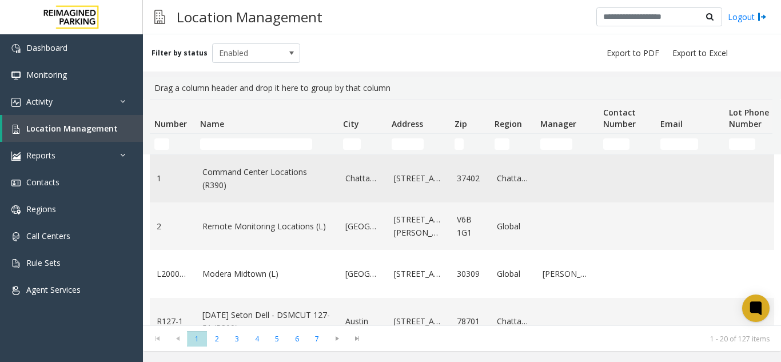
click at [601, 176] on td "Data table" at bounding box center [626, 178] width 57 height 47
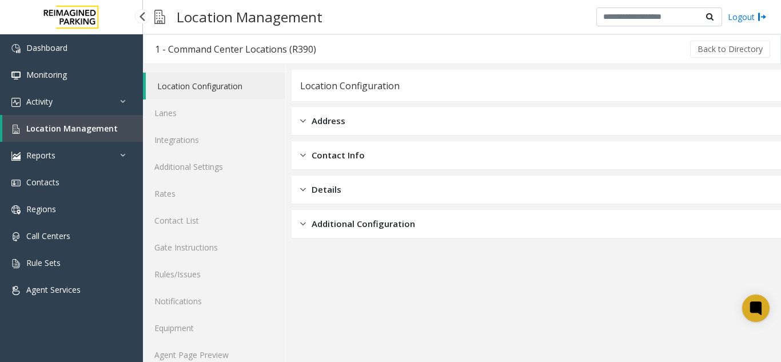
click at [95, 127] on span "Location Management" at bounding box center [71, 128] width 91 height 11
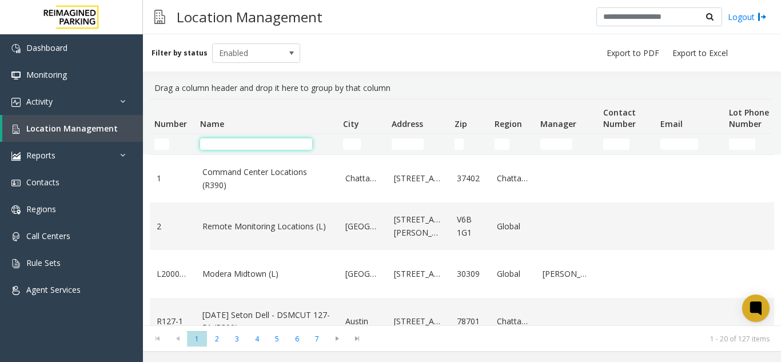
click at [276, 146] on input "Name Filter" at bounding box center [256, 143] width 112 height 11
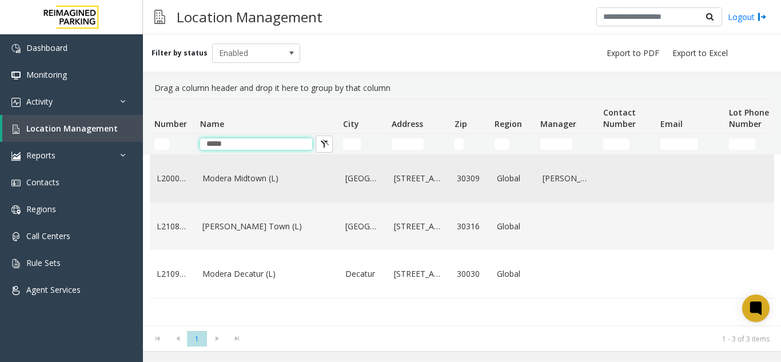
type input "*****"
click at [277, 181] on link "Modera Midtown (L)" at bounding box center [266, 178] width 129 height 13
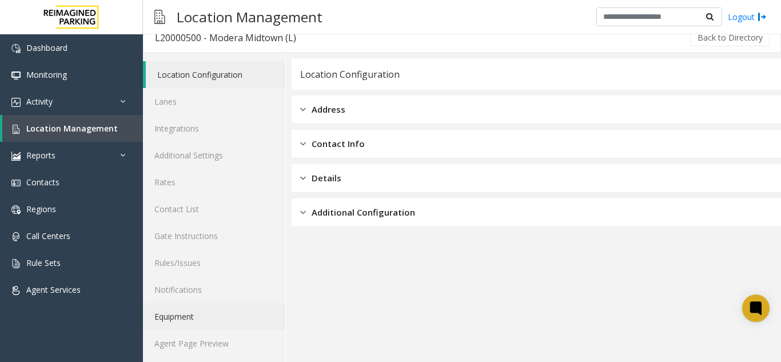
scroll to position [15, 0]
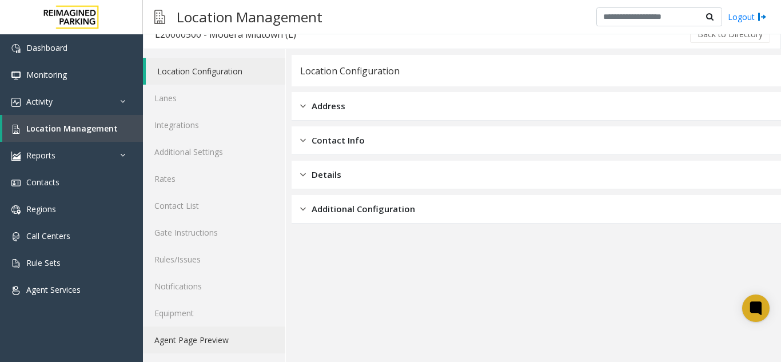
click at [185, 342] on link "Agent Page Preview" at bounding box center [214, 339] width 142 height 27
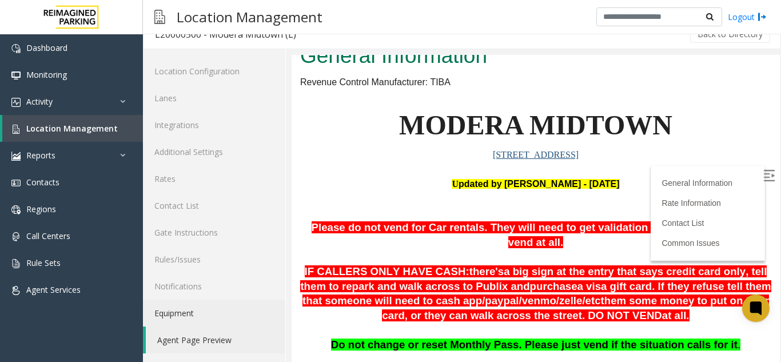
click at [763, 179] on img at bounding box center [768, 175] width 11 height 11
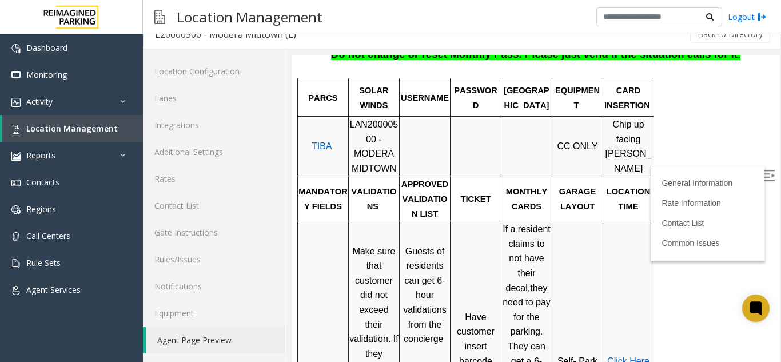
scroll to position [286, 0]
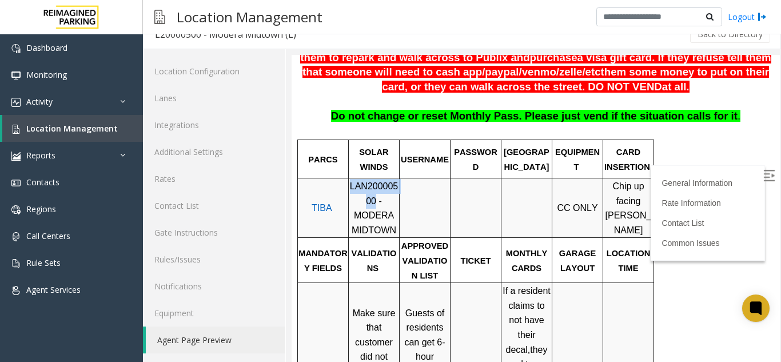
drag, startPoint x: 354, startPoint y: 189, endPoint x: 350, endPoint y: 170, distance: 19.2
click at [350, 181] on span "LAN20000500 - MODERA MIDTOWN" at bounding box center [374, 208] width 49 height 54
drag, startPoint x: 362, startPoint y: 171, endPoint x: 352, endPoint y: 174, distance: 10.0
copy span "LAN20000500"
click at [89, 119] on link "Location Management" at bounding box center [72, 128] width 141 height 27
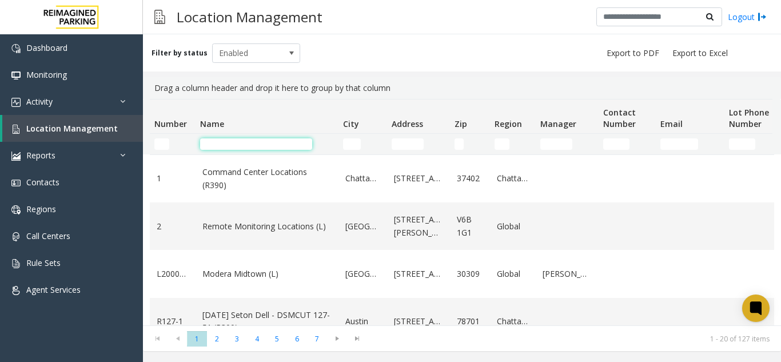
click at [217, 145] on input "Name Filter" at bounding box center [256, 143] width 112 height 11
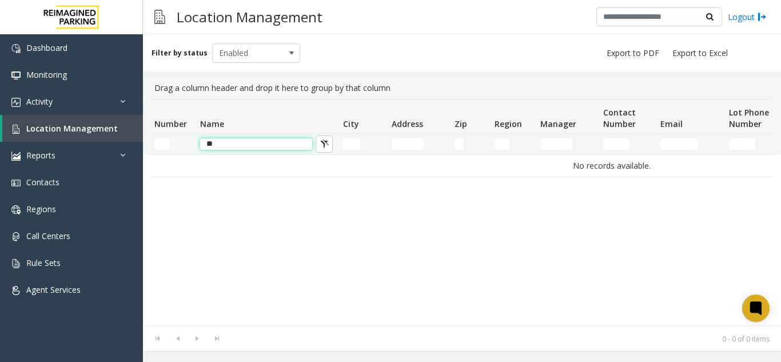
type input "*"
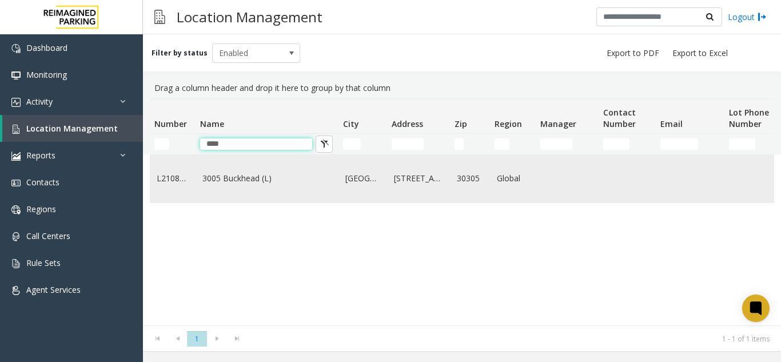
type input "****"
click at [213, 177] on td "3005 Buckhead (L)" at bounding box center [266, 178] width 143 height 47
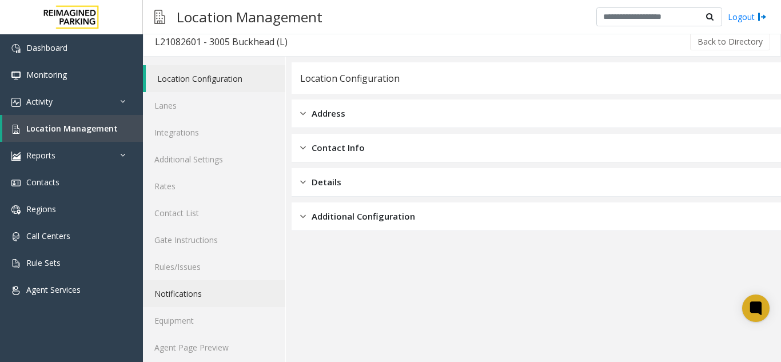
scroll to position [15, 0]
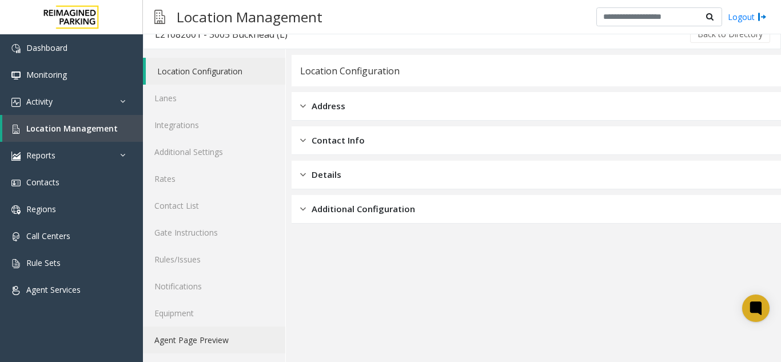
click at [183, 350] on link "Agent Page Preview" at bounding box center [214, 339] width 142 height 27
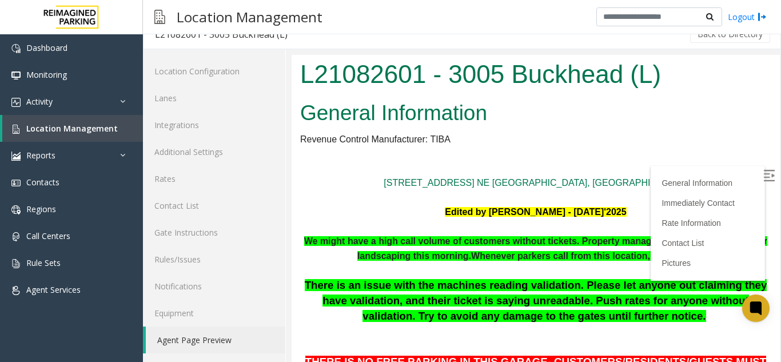
click at [763, 174] on img at bounding box center [768, 175] width 11 height 11
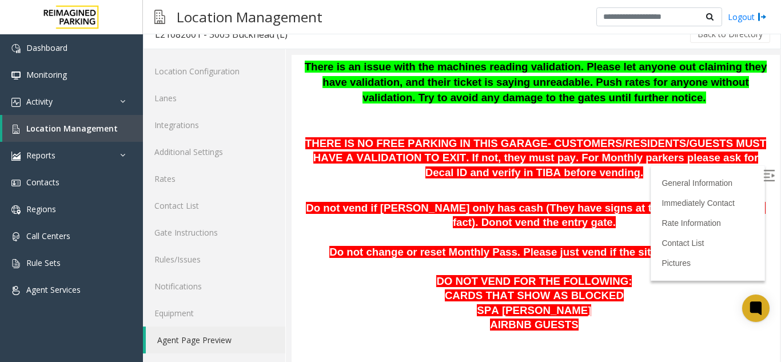
scroll to position [213, 0]
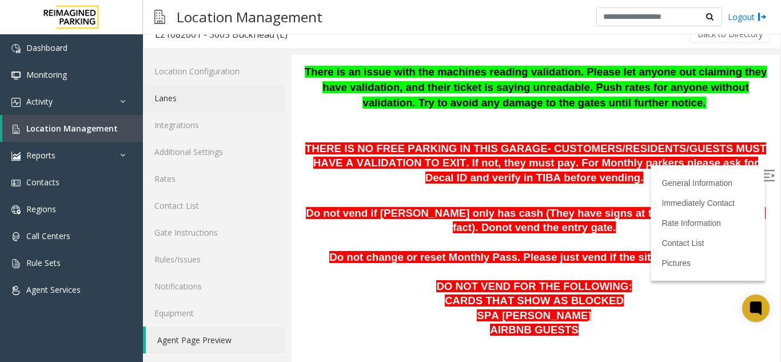
click at [272, 90] on link "Lanes" at bounding box center [214, 98] width 142 height 27
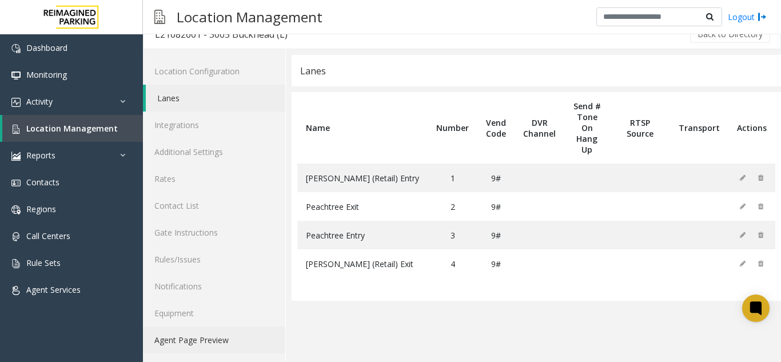
click at [202, 345] on link "Agent Page Preview" at bounding box center [214, 339] width 142 height 27
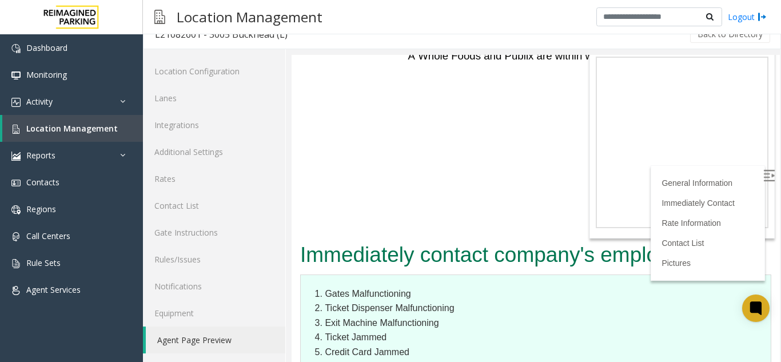
click at [763, 173] on img at bounding box center [768, 175] width 11 height 11
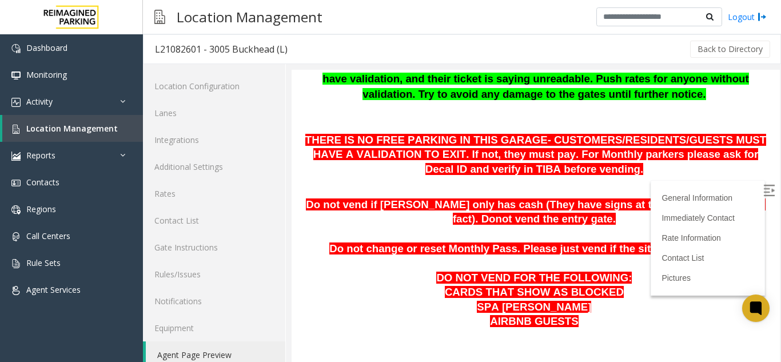
scroll to position [286, 0]
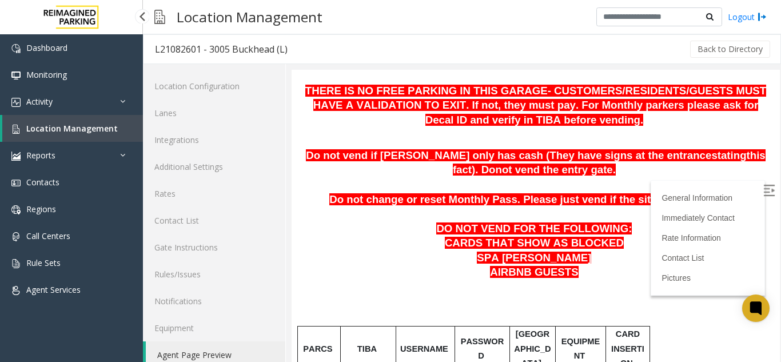
click at [106, 128] on span "Location Management" at bounding box center [71, 128] width 91 height 11
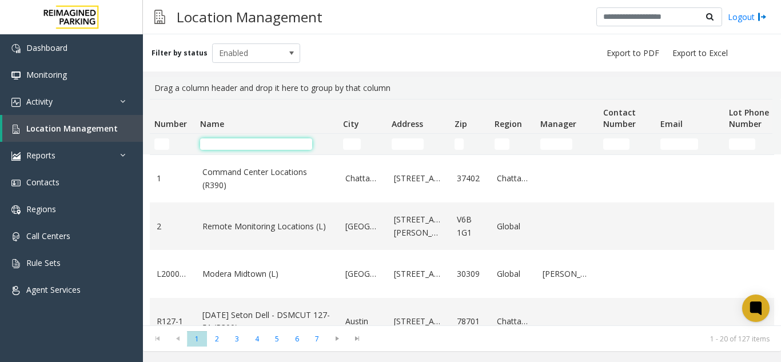
click at [231, 148] on input "Name Filter" at bounding box center [256, 143] width 112 height 11
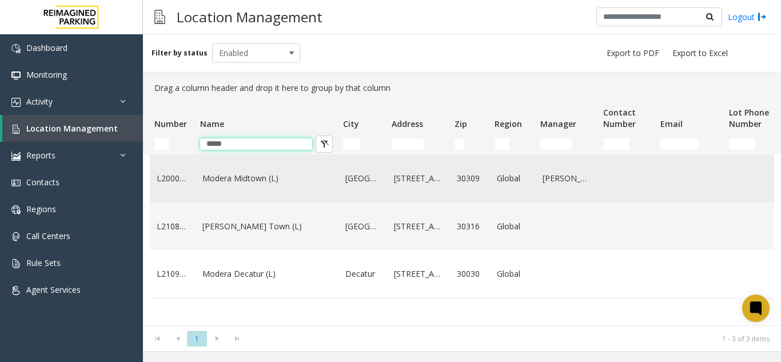
type input "*****"
click at [241, 179] on link "Modera Midtown (L)" at bounding box center [266, 178] width 129 height 13
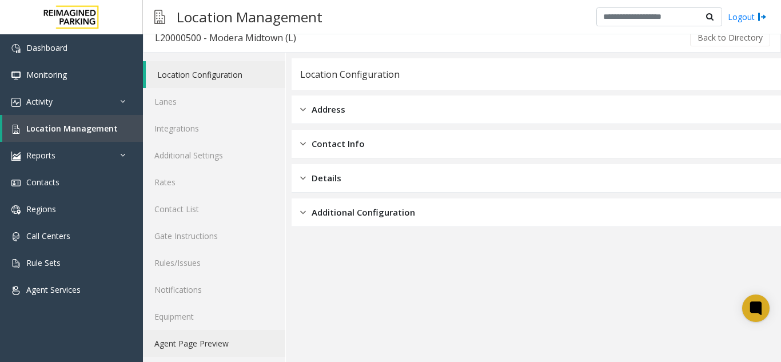
scroll to position [15, 0]
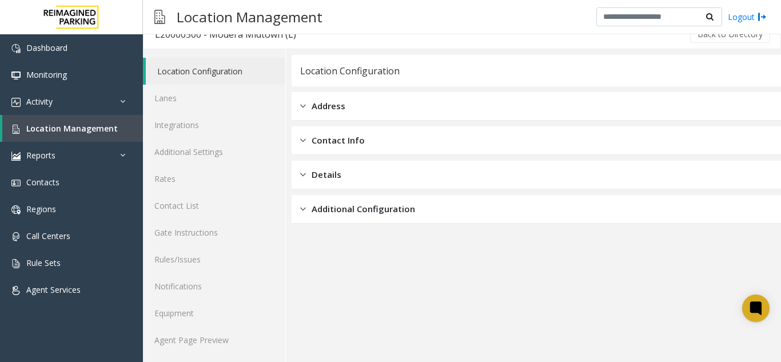
click at [178, 354] on div "Location Configuration Lanes Integrations Additional Settings Rates Contact Lis…" at bounding box center [214, 205] width 143 height 313
click at [200, 339] on link "Agent Page Preview" at bounding box center [214, 339] width 142 height 27
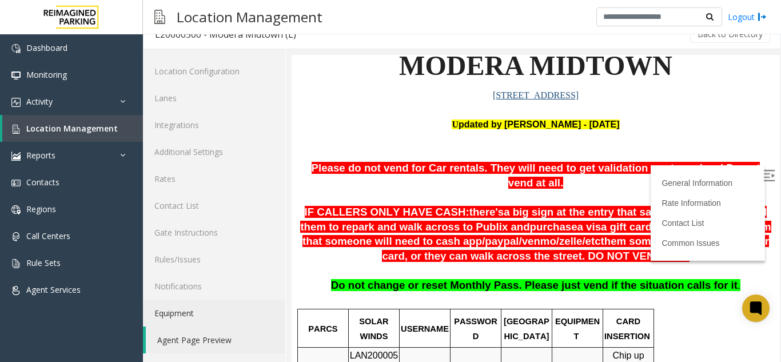
scroll to position [140, 0]
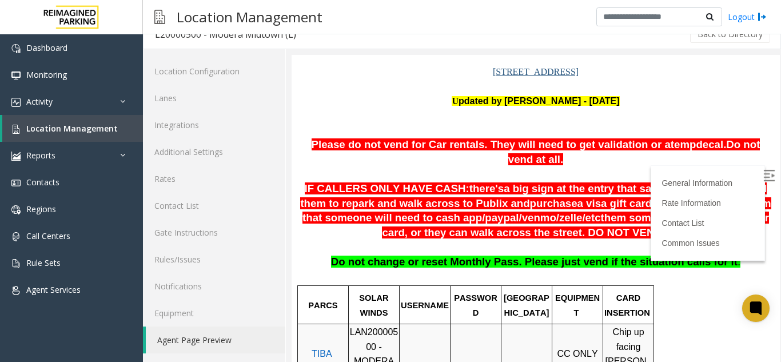
click at [763, 171] on img at bounding box center [768, 175] width 11 height 11
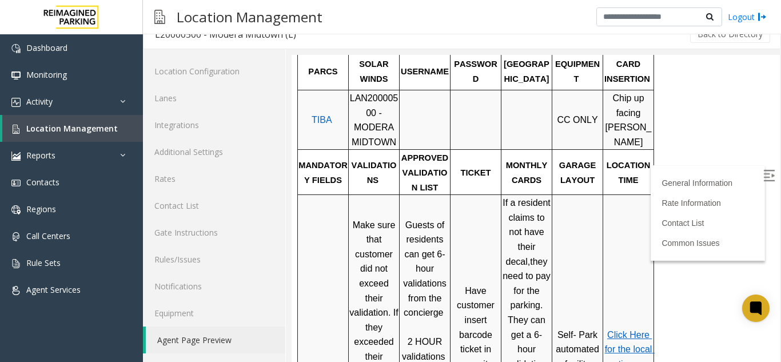
scroll to position [311, 0]
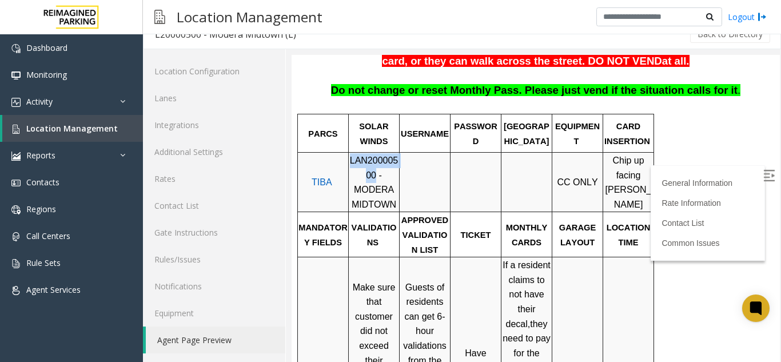
drag, startPoint x: 355, startPoint y: 162, endPoint x: 350, endPoint y: 153, distance: 11.0
click at [350, 155] on span "LAN20000500 - MODERA MIDTOWN" at bounding box center [374, 182] width 49 height 54
copy span "LAN20000500"
click at [450, 153] on div at bounding box center [450, 182] width 4 height 59
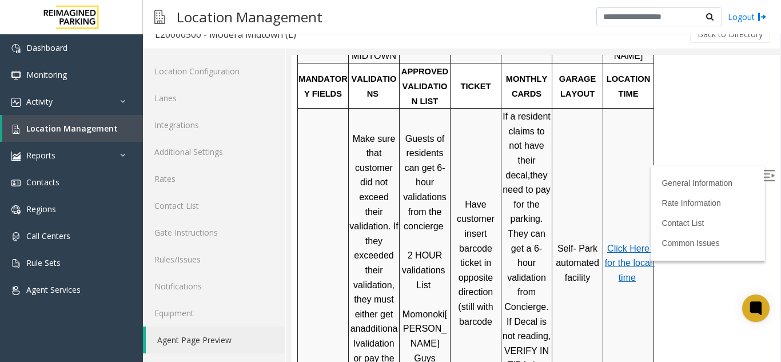
scroll to position [483, 0]
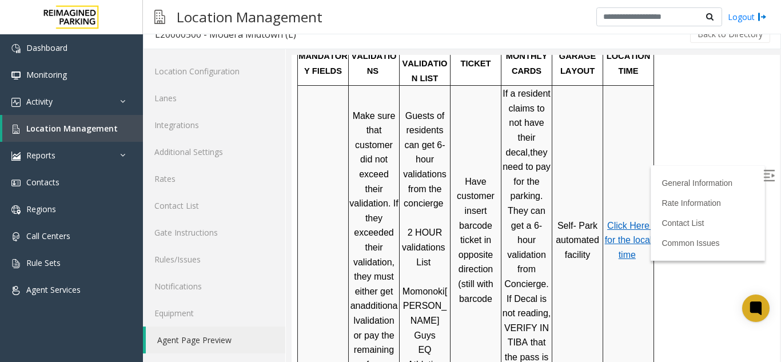
click at [623, 221] on span "Click Here for the local time" at bounding box center [630, 240] width 50 height 39
click at [114, 125] on link "Location Management" at bounding box center [72, 128] width 141 height 27
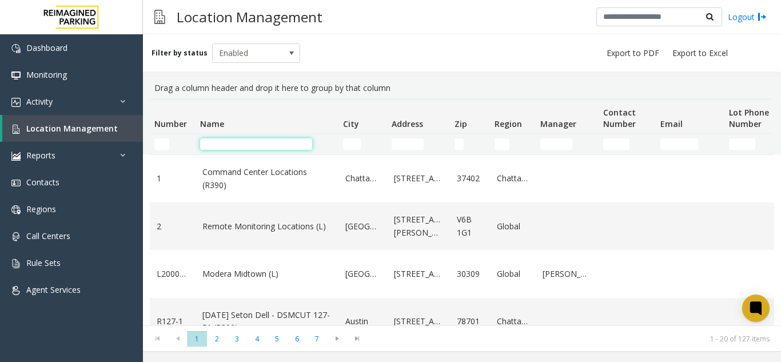
click at [257, 143] on input "Name Filter" at bounding box center [256, 143] width 112 height 11
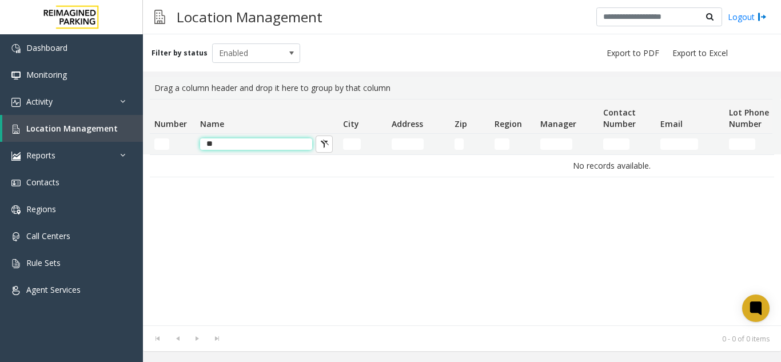
type input "*"
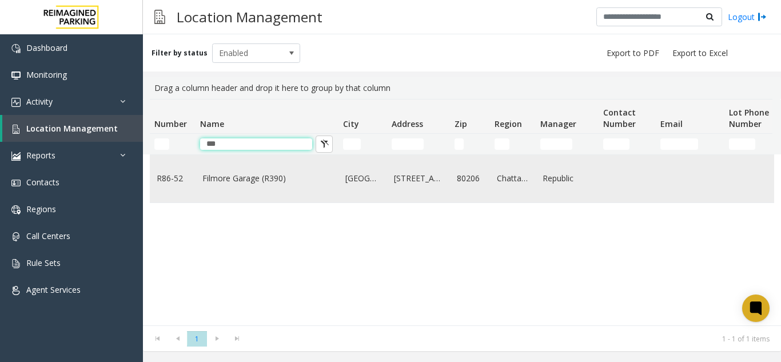
type input "***"
click at [238, 164] on td "Filmore Garage (R390)" at bounding box center [266, 178] width 143 height 47
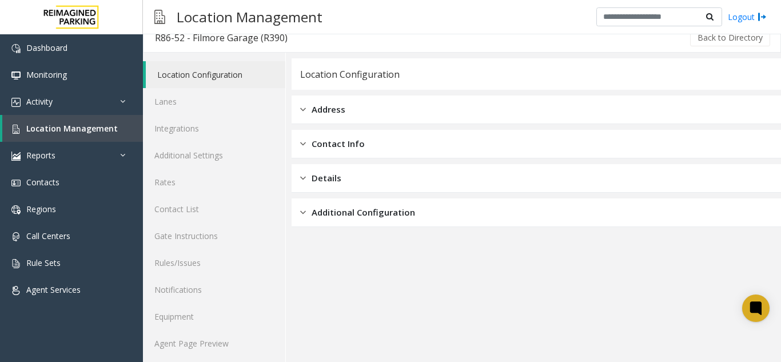
scroll to position [15, 0]
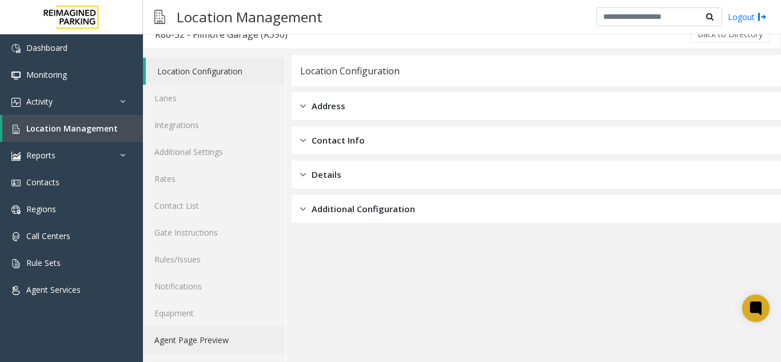
click at [189, 343] on link "Agent Page Preview" at bounding box center [214, 339] width 142 height 27
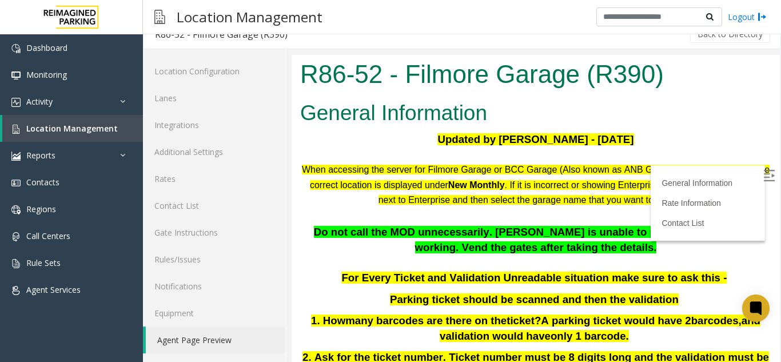
click at [763, 171] on img at bounding box center [768, 175] width 11 height 11
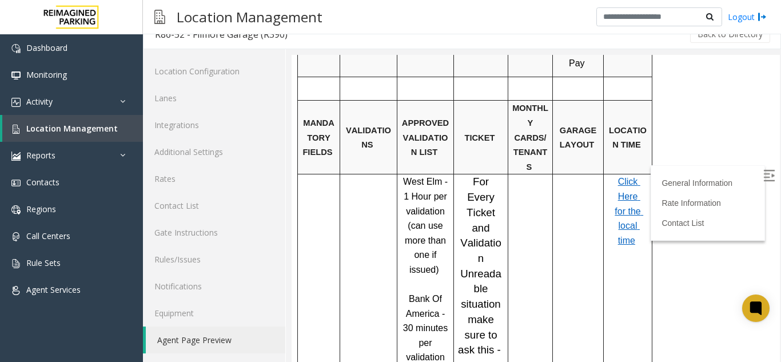
scroll to position [800, 0]
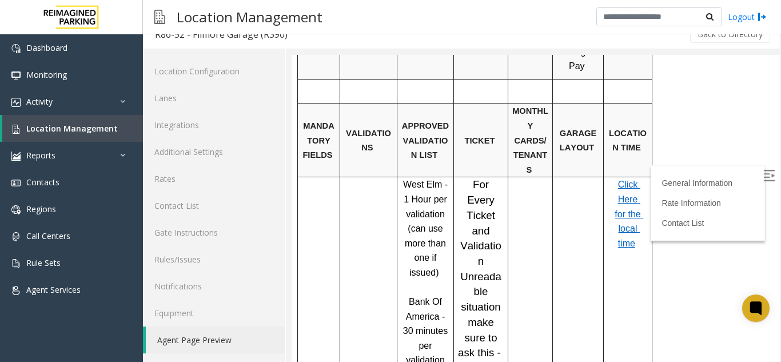
click at [627, 179] on span "Click Here for the local time" at bounding box center [628, 213] width 29 height 68
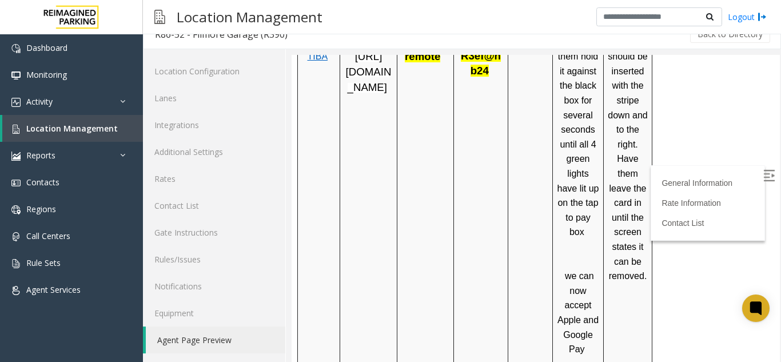
scroll to position [400, 0]
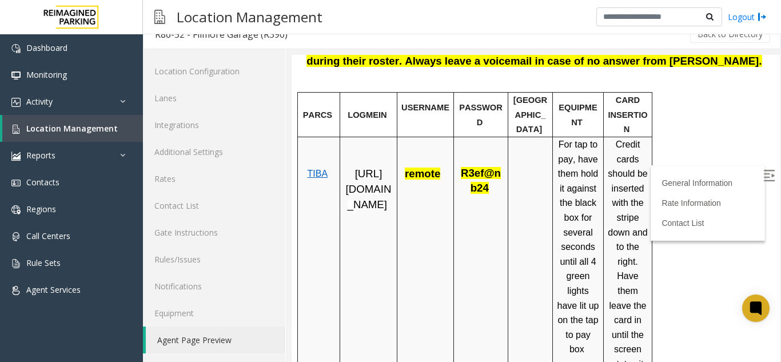
click at [321, 169] on span "TIBA" at bounding box center [317, 174] width 21 height 10
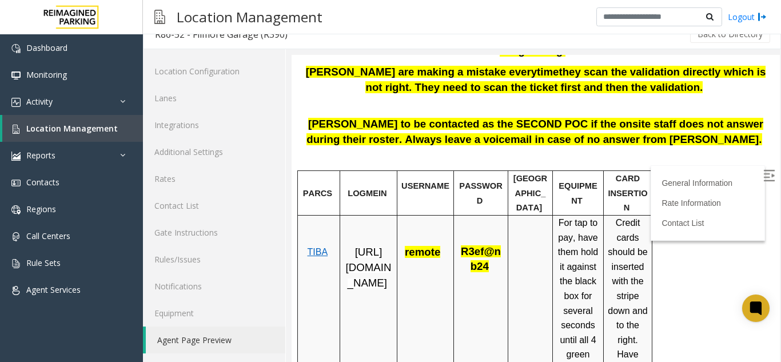
scroll to position [286, 0]
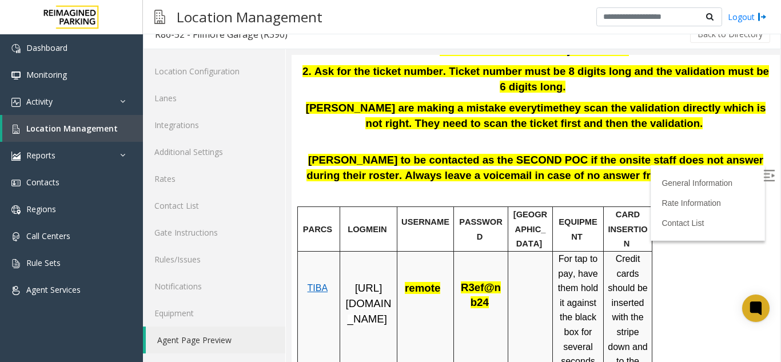
drag, startPoint x: 412, startPoint y: 276, endPoint x: 405, endPoint y: 293, distance: 17.9
drag, startPoint x: 425, startPoint y: 274, endPoint x: 411, endPoint y: 299, distance: 28.6
drag, startPoint x: 409, startPoint y: 276, endPoint x: 403, endPoint y: 273, distance: 6.2
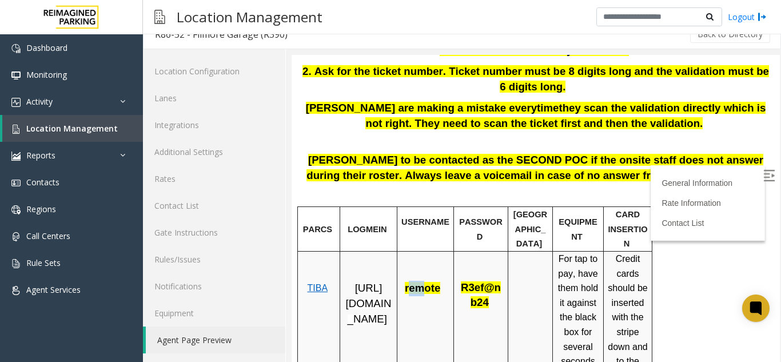
click at [418, 282] on span "remote" at bounding box center [422, 288] width 35 height 12
drag, startPoint x: 403, startPoint y: 273, endPoint x: 442, endPoint y: 275, distance: 38.4
click at [442, 275] on p "remote" at bounding box center [425, 281] width 48 height 30
copy span "remote"
drag, startPoint x: 461, startPoint y: 269, endPoint x: 493, endPoint y: 290, distance: 38.0
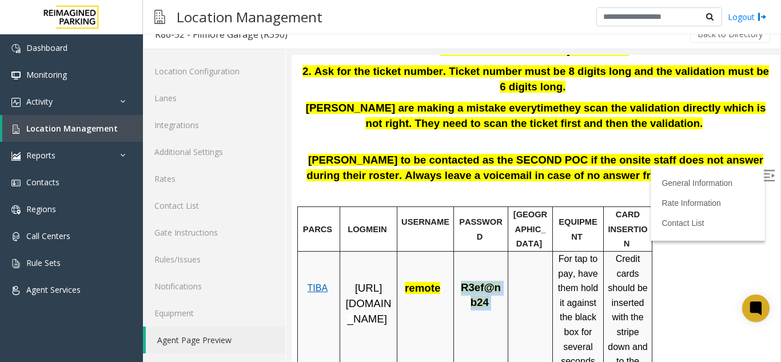
click at [493, 290] on p "R3ef@nb24" at bounding box center [481, 288] width 46 height 44
click at [481, 284] on span "R3ef@nb24" at bounding box center [481, 294] width 40 height 27
drag, startPoint x: 462, startPoint y: 277, endPoint x: 486, endPoint y: 290, distance: 26.9
click at [486, 290] on span "R3ef@nb24" at bounding box center [481, 295] width 40 height 25
copy span "R3ef@nb24"
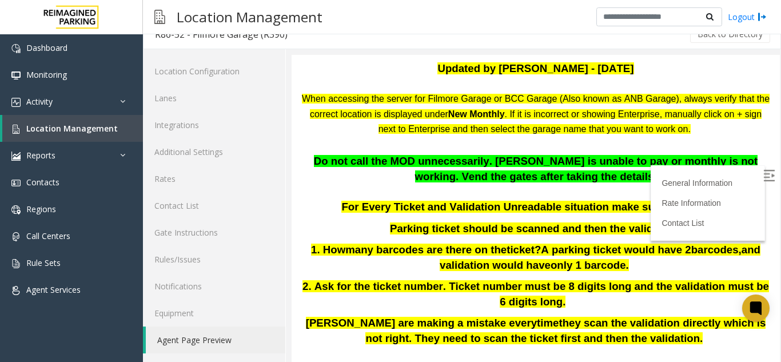
scroll to position [57, 0]
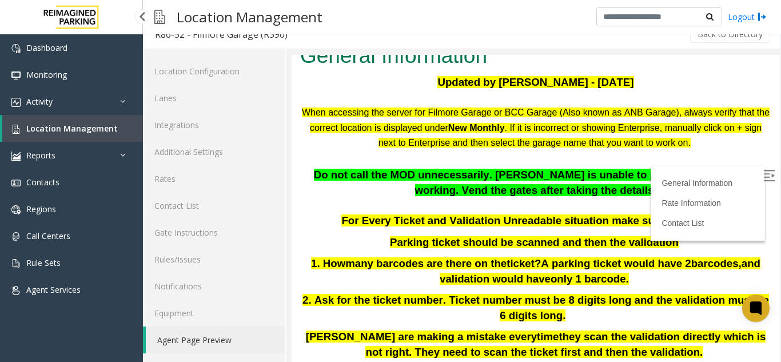
click at [106, 116] on link "Location Management" at bounding box center [72, 128] width 141 height 27
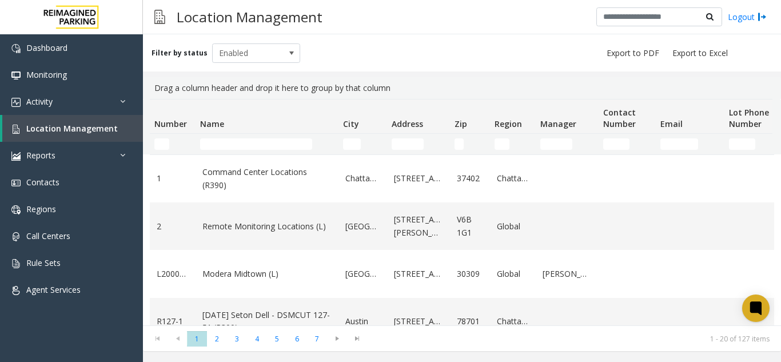
click at [224, 138] on td "Name Filter" at bounding box center [266, 144] width 143 height 21
click at [224, 141] on input "Name Filter" at bounding box center [256, 143] width 112 height 11
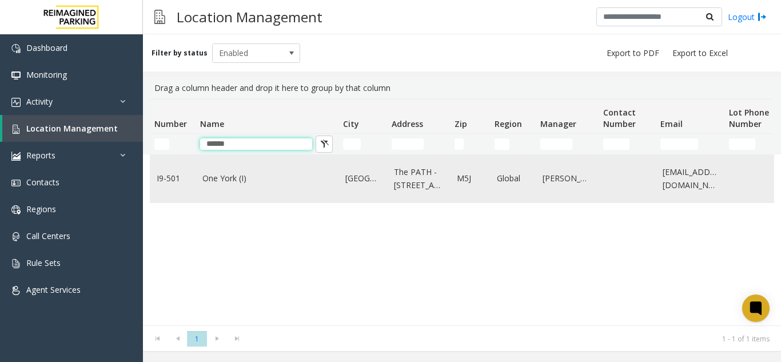
type input "******"
click at [225, 183] on link "One York (I)" at bounding box center [266, 178] width 129 height 13
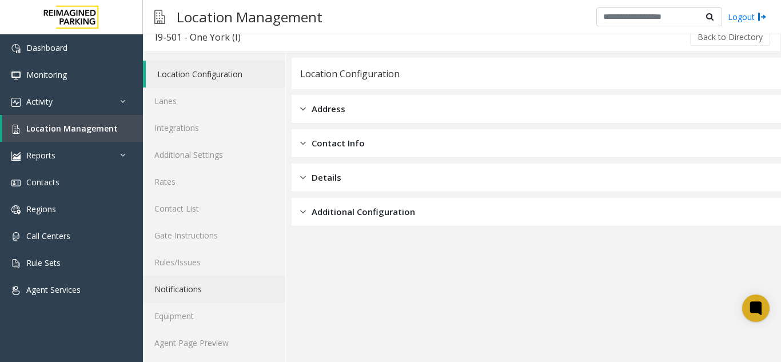
scroll to position [15, 0]
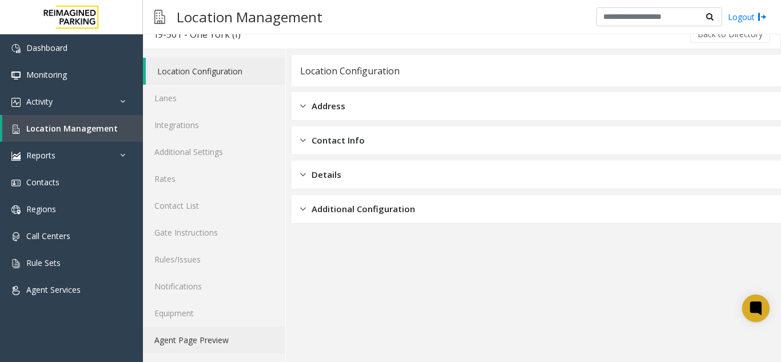
click at [181, 340] on link "Agent Page Preview" at bounding box center [214, 339] width 142 height 27
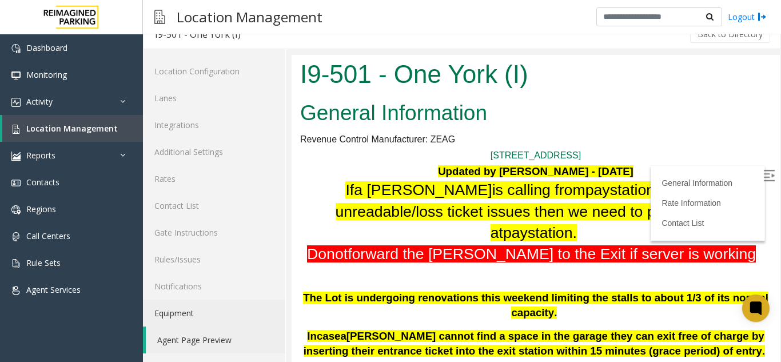
scroll to position [57, 0]
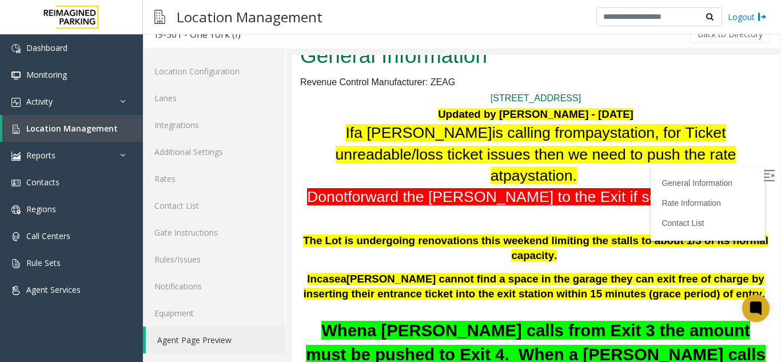
click at [763, 178] on img at bounding box center [768, 175] width 11 height 11
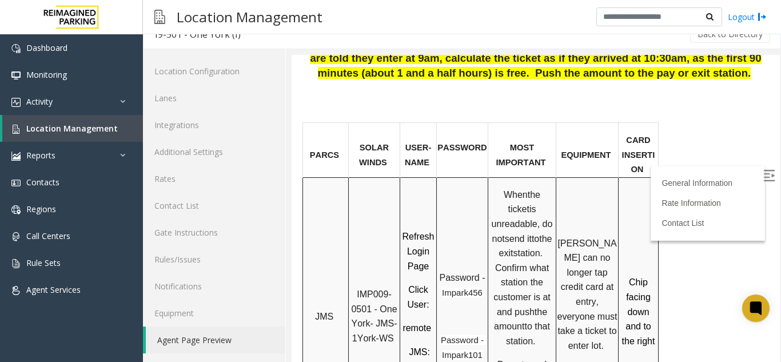
scroll to position [800, 0]
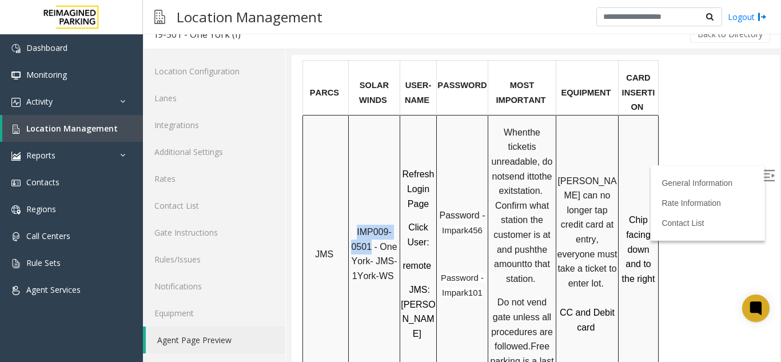
drag, startPoint x: 371, startPoint y: 207, endPoint x: 357, endPoint y: 190, distance: 21.9
click at [357, 225] on p "IMP009-0501 - One York- JMS-1York-WS" at bounding box center [374, 254] width 50 height 58
copy span "IMP009-0501"
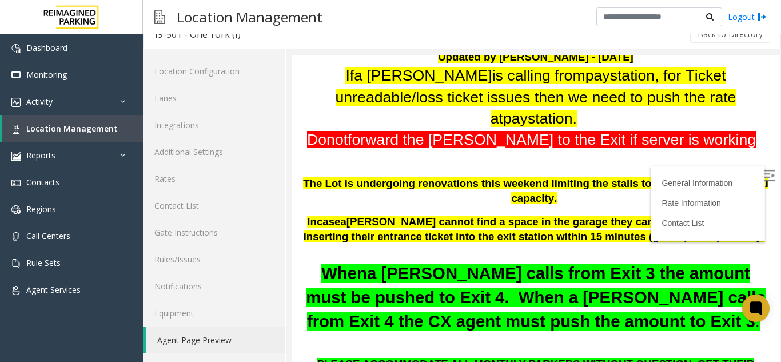
scroll to position [57, 0]
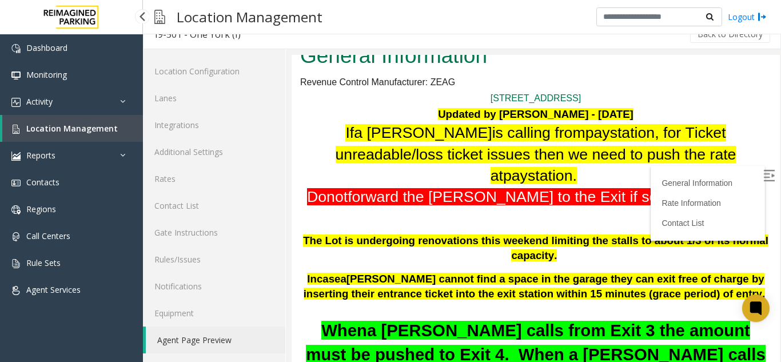
click at [70, 127] on span "Location Management" at bounding box center [71, 128] width 91 height 11
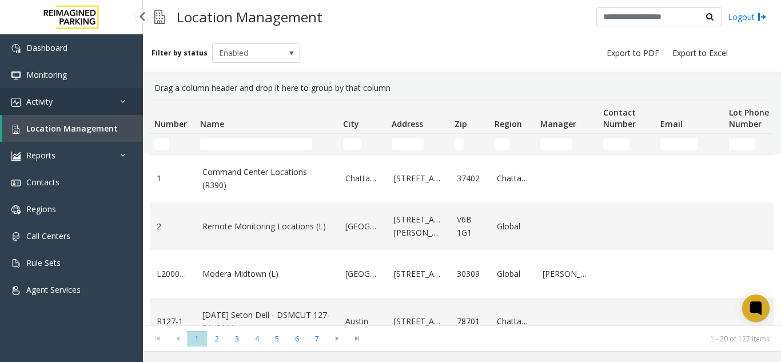
drag, startPoint x: 108, startPoint y: 119, endPoint x: 66, endPoint y: 107, distance: 44.0
click at [108, 119] on link "Location Management" at bounding box center [72, 128] width 141 height 27
click at [129, 118] on link "Location Management" at bounding box center [72, 128] width 141 height 27
click at [95, 119] on link "Location Management" at bounding box center [72, 128] width 141 height 27
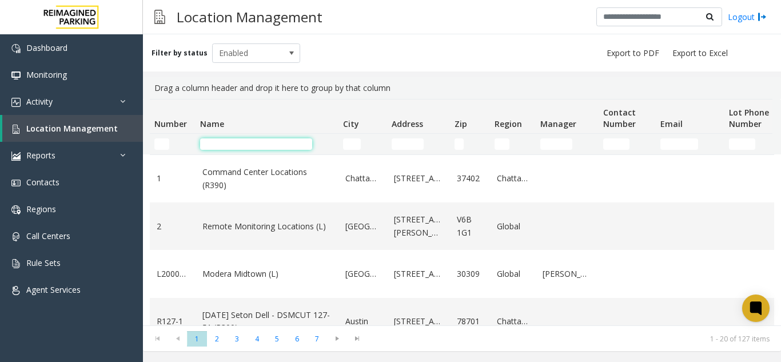
click at [222, 149] on input "Name Filter" at bounding box center [256, 143] width 112 height 11
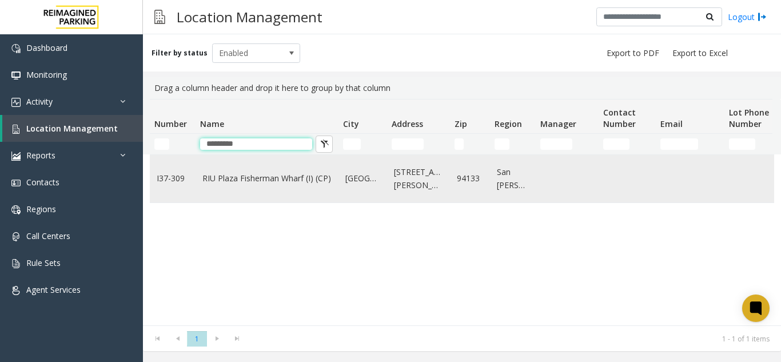
type input "*********"
click at [230, 168] on td "RIU Plaza Fisherman Wharf (I) (CP)" at bounding box center [266, 178] width 143 height 47
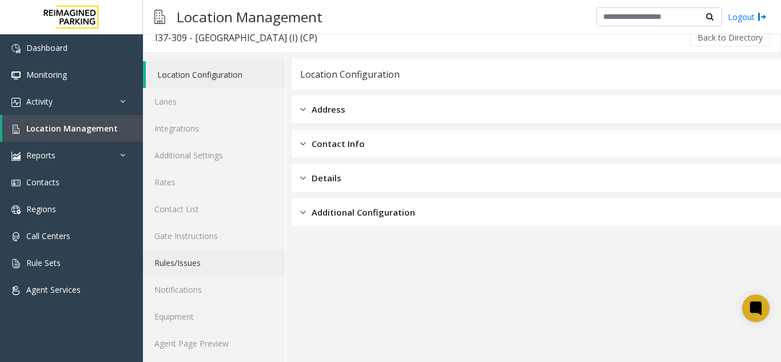
scroll to position [15, 0]
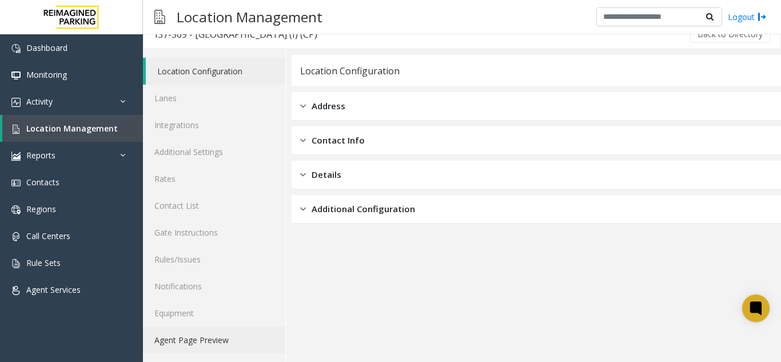
click at [182, 344] on link "Agent Page Preview" at bounding box center [214, 339] width 142 height 27
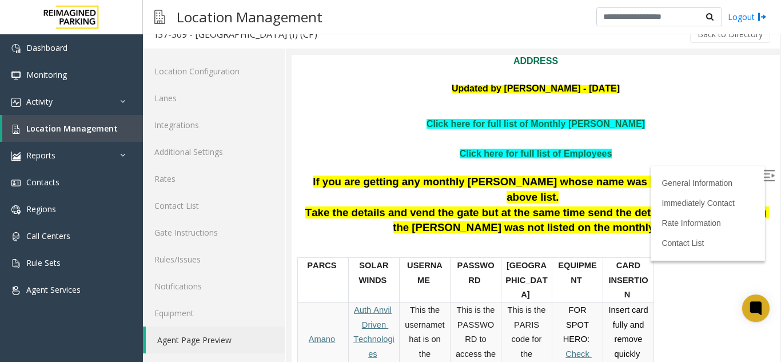
scroll to position [136, 0]
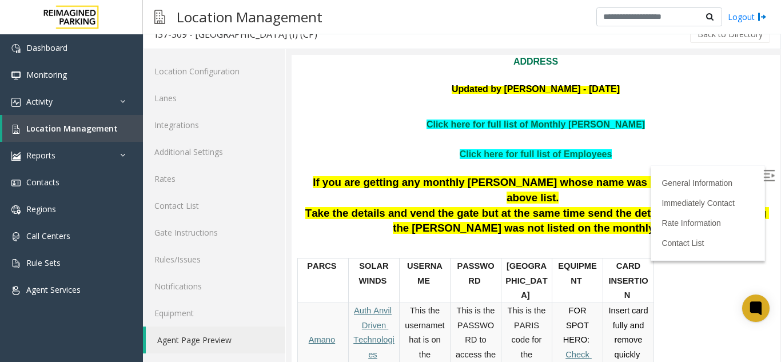
click at [586, 129] on link "Click here for full list of Monthly [PERSON_NAME]" at bounding box center [535, 124] width 218 height 10
